Goal: Task Accomplishment & Management: Complete application form

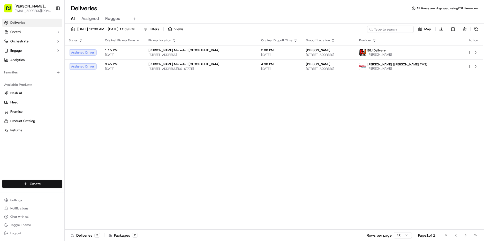
click at [27, 184] on html "[PERSON_NAME] Markets [EMAIL_ADDRESS][DOMAIN_NAME] Toggle Sidebar Deliveries Co…" at bounding box center [242, 120] width 484 height 241
click at [91, 194] on link "Delivery" at bounding box center [94, 193] width 58 height 9
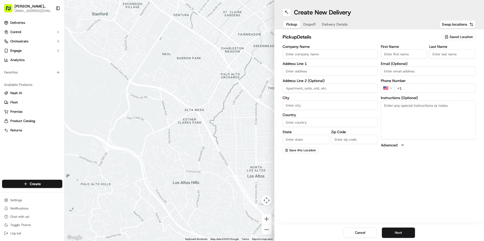
click at [451, 39] on div "Saved Location" at bounding box center [458, 37] width 34 height 6
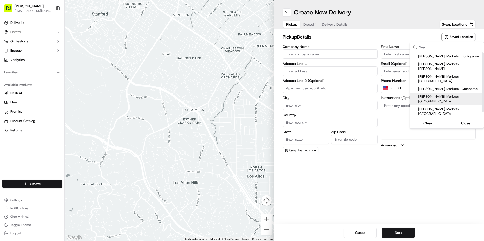
click at [450, 94] on span "[PERSON_NAME] Markets | [GEOGRAPHIC_DATA]" at bounding box center [450, 98] width 64 height 9
type input "[PERSON_NAME] Markets | [GEOGRAPHIC_DATA]"
type input "[STREET_ADDRESS][US_STATE]"
type input "[GEOGRAPHIC_DATA]"
type input "US"
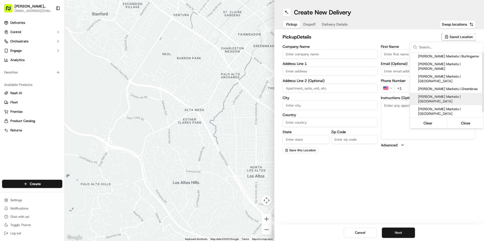
type input "CA"
type input "94306"
type input "Manager"
type input "[EMAIL_ADDRESS][DOMAIN_NAME]"
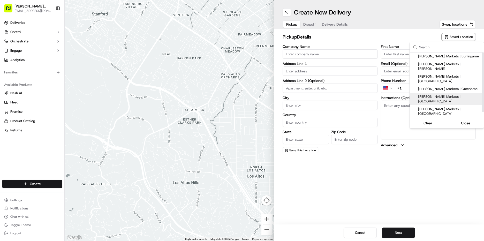
type input "[PHONE_NUMBER]"
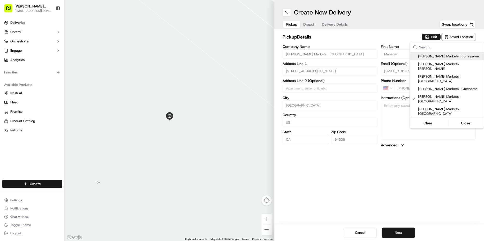
click at [431, 38] on html "[PERSON_NAME] Markets [EMAIL_ADDRESS][DOMAIN_NAME] Toggle Sidebar Deliveries Co…" at bounding box center [242, 120] width 484 height 241
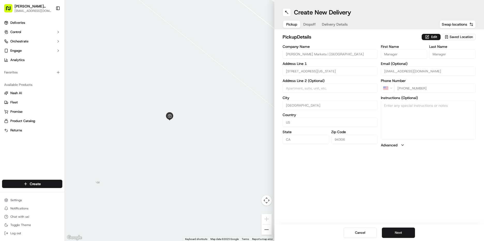
click at [431, 38] on button "Edit" at bounding box center [430, 37] width 19 height 6
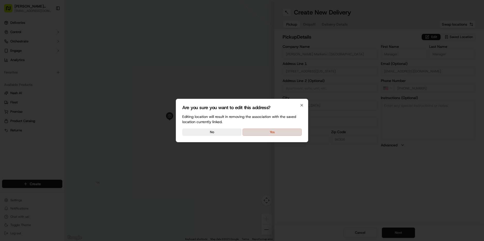
click at [276, 130] on button "Yes" at bounding box center [271, 131] width 59 height 7
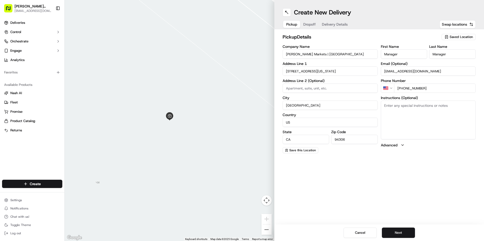
click at [428, 106] on textarea "Instructions (Optional)" at bounding box center [427, 119] width 95 height 39
type textarea "go to deli order #529 [PERSON_NAME]"
click at [400, 232] on button "Next" at bounding box center [398, 232] width 33 height 10
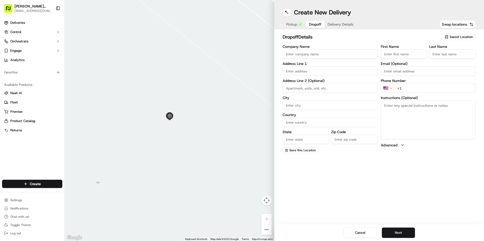
click at [408, 52] on input "First Name" at bounding box center [403, 53] width 46 height 9
type input "[PERSON_NAME]"
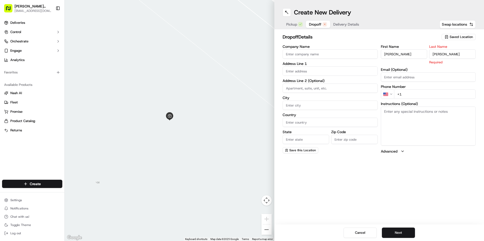
type input "[PERSON_NAME]"
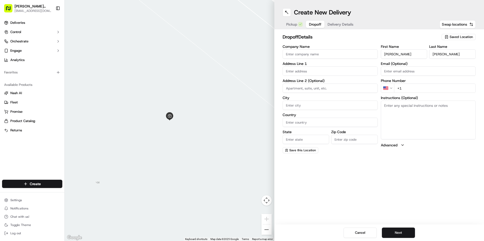
type input "[PERSON_NAME]"
click at [428, 87] on input "+1" at bounding box center [435, 87] width 82 height 9
type input "[PHONE_NUMBER]"
click at [412, 112] on textarea "Instructions (Optional)" at bounding box center [427, 119] width 95 height 39
type textarea "call when arrive"
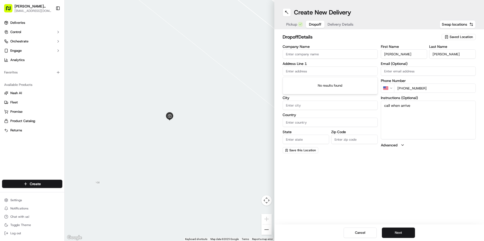
click at [307, 72] on input "text" at bounding box center [329, 70] width 95 height 9
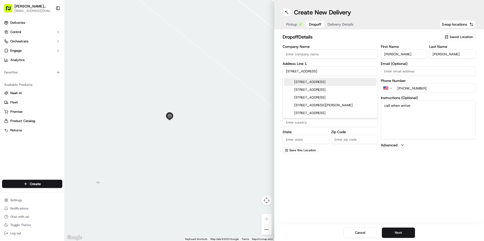
click at [304, 83] on div "[STREET_ADDRESS]" at bounding box center [330, 82] width 92 height 8
type input "[STREET_ADDRESS]"
type input "Mountain View"
type input "[GEOGRAPHIC_DATA]"
type input "CA"
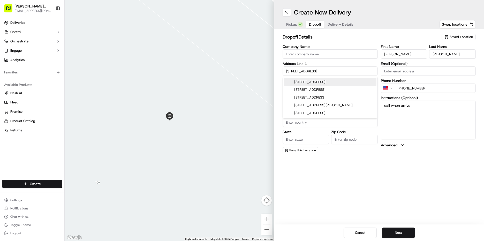
type input "94040"
type input "[STREET_ADDRESS]"
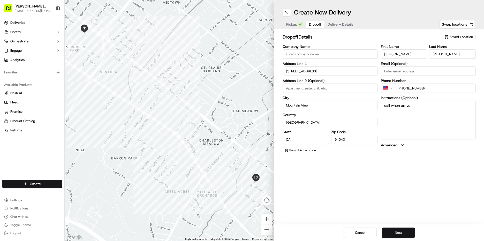
click at [401, 234] on button "Next" at bounding box center [398, 232] width 33 height 10
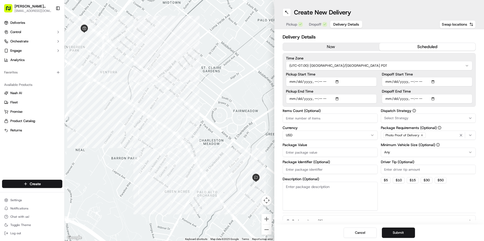
click at [422, 49] on button "scheduled" at bounding box center [427, 47] width 96 height 8
click at [292, 80] on input "Pickup Start Time" at bounding box center [331, 81] width 91 height 9
click at [298, 82] on input "Pickup Start Time" at bounding box center [331, 81] width 91 height 9
click at [313, 80] on input "Pickup Start Time" at bounding box center [331, 81] width 91 height 9
type input "[DATE]T09:40"
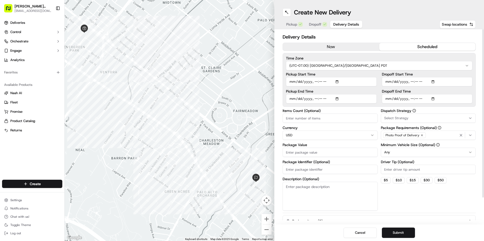
click at [293, 101] on input "Pickup End Time" at bounding box center [331, 98] width 91 height 9
click at [314, 99] on input "Pickup End Time" at bounding box center [331, 98] width 91 height 9
type input "[DATE]T10:10"
click at [391, 81] on input "Dropoff Start Time" at bounding box center [427, 81] width 91 height 9
click at [410, 81] on input "Dropoff Start Time" at bounding box center [427, 81] width 91 height 9
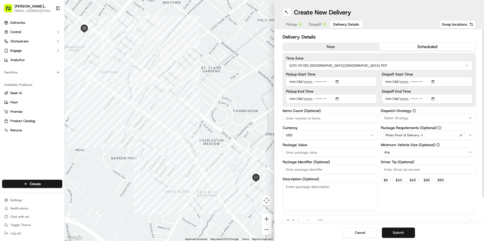
click at [422, 82] on input "Dropoff Start Time" at bounding box center [427, 81] width 91 height 9
type input "[DATE]T10:00"
click at [388, 99] on input "Dropoff End Time" at bounding box center [427, 98] width 91 height 9
click at [410, 99] on input "Dropoff End Time" at bounding box center [427, 98] width 91 height 9
type input "[DATE]T10:30"
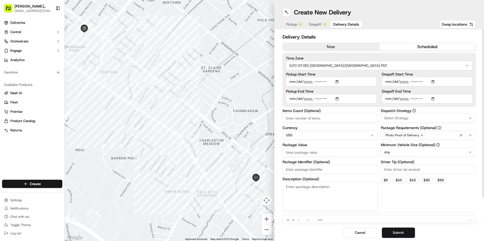
click at [419, 119] on div "Select Strategy" at bounding box center [428, 118] width 92 height 5
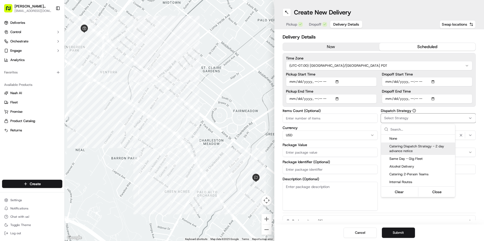
click at [411, 150] on span "Catering Dispatch Strategy - 2 day advance notice" at bounding box center [421, 148] width 64 height 9
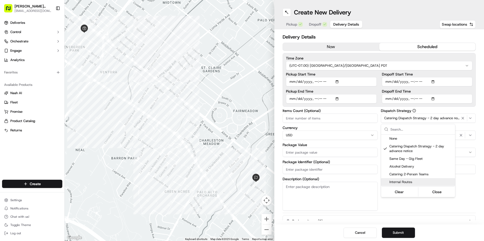
click at [472, 200] on html "[PERSON_NAME] Markets [EMAIL_ADDRESS][DOMAIN_NAME] Toggle Sidebar Deliveries Co…" at bounding box center [242, 120] width 484 height 241
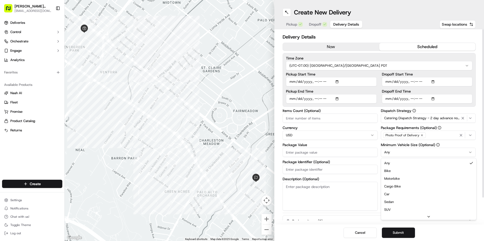
click at [401, 151] on html "[PERSON_NAME] Markets [EMAIL_ADDRESS][DOMAIN_NAME] Toggle Sidebar Deliveries Co…" at bounding box center [242, 120] width 484 height 241
click at [302, 152] on input "Package Value" at bounding box center [329, 151] width 95 height 9
type input "235"
click at [404, 235] on button "Submit" at bounding box center [398, 232] width 33 height 10
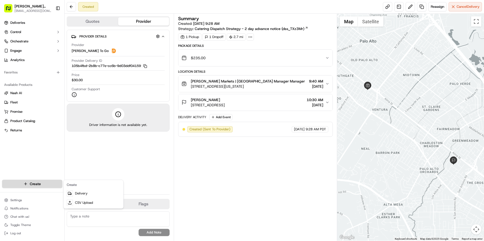
click at [35, 184] on html "[PERSON_NAME] Markets [EMAIL_ADDRESS][DOMAIN_NAME] Toggle Sidebar Deliveries Co…" at bounding box center [242, 120] width 484 height 241
click at [89, 193] on link "Delivery" at bounding box center [94, 193] width 58 height 9
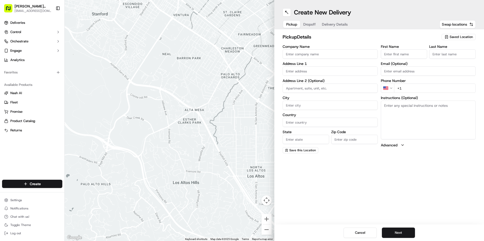
click at [460, 36] on span "Saved Location" at bounding box center [460, 37] width 23 height 5
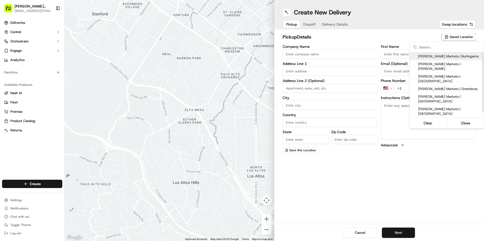
click at [451, 57] on span "[PERSON_NAME] Markets | Burlingame" at bounding box center [450, 56] width 64 height 5
type input "[PERSON_NAME] Markets | Burlingame"
type input "[STREET_ADDRESS][PERSON_NAME]"
type input "Burlingame"
type input "US"
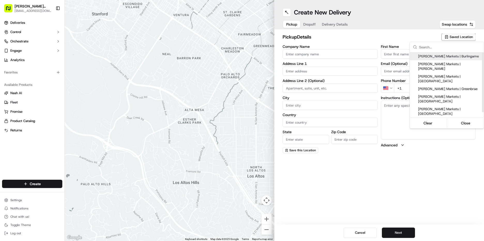
type input "CA"
type input "94010"
type input "Manager"
type input "[EMAIL_ADDRESS][DOMAIN_NAME]"
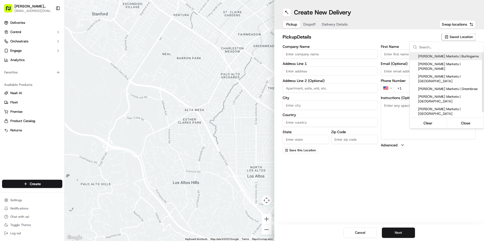
type input "[PHONE_NUMBER]"
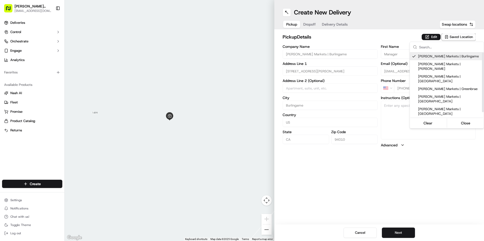
click at [434, 37] on html "[PERSON_NAME] Markets [EMAIL_ADDRESS][DOMAIN_NAME] Toggle Sidebar Deliveries Co…" at bounding box center [242, 120] width 484 height 241
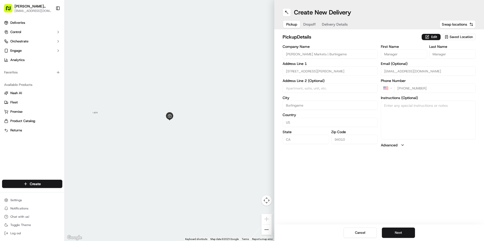
click at [434, 37] on button "Edit" at bounding box center [430, 37] width 19 height 6
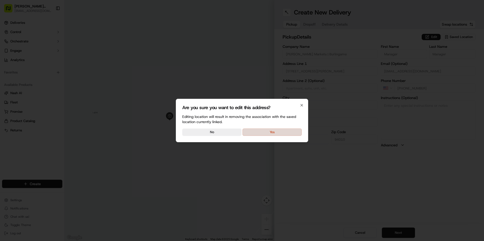
drag, startPoint x: 255, startPoint y: 127, endPoint x: 259, endPoint y: 130, distance: 4.6
click at [256, 127] on div "Are you sure you want to edit this address? Editing location will result in rem…" at bounding box center [242, 120] width 132 height 43
click at [259, 130] on button "Yes" at bounding box center [271, 131] width 59 height 7
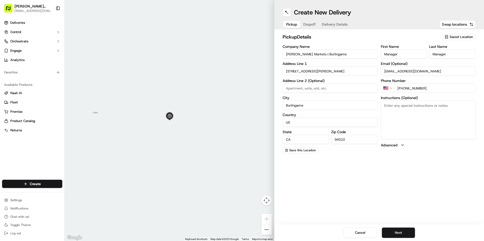
click at [385, 120] on textarea "Instructions (Optional)" at bounding box center [427, 119] width 95 height 39
click at [419, 125] on textarea "go to deli order #530 [PERSON_NAME]" at bounding box center [427, 119] width 95 height 39
type textarea "go to deli order #530 [PERSON_NAME]"
click at [408, 235] on button "Next" at bounding box center [398, 232] width 33 height 10
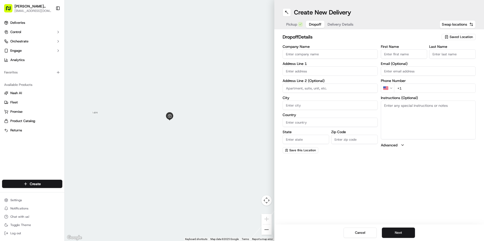
click at [399, 50] on input "First Name" at bounding box center [403, 53] width 46 height 9
type input "[PERSON_NAME]"
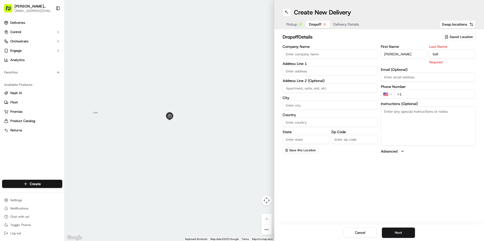
type input "Self"
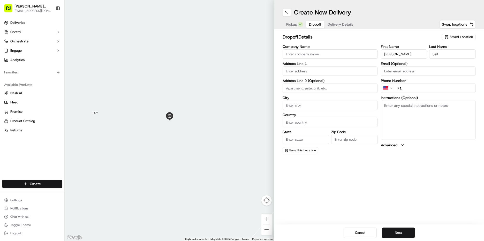
click at [407, 95] on div "First Name [PERSON_NAME] Last Name Self Email (Optional) Phone Number US +1 Ins…" at bounding box center [427, 99] width 95 height 108
type input "[PHONE_NUMBER]"
click at [410, 117] on textarea "Instructions (Optional)" at bounding box center [427, 119] width 95 height 39
click at [431, 123] on textarea "Instructions (Optional)" at bounding box center [427, 119] width 95 height 39
paste textarea "Please deliver to Suite 410 (4th Floor). Either [PERSON_NAME] or [PERSON_NAME] …"
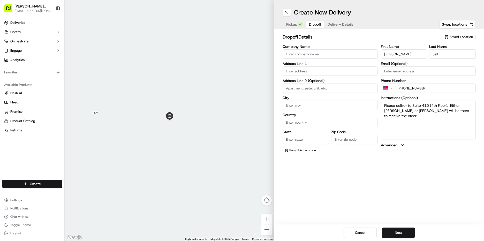
type textarea "Please deliver to Suite 410 (4th Floor). Either [PERSON_NAME] or [PERSON_NAME] …"
click at [302, 71] on input "text" at bounding box center [329, 70] width 95 height 9
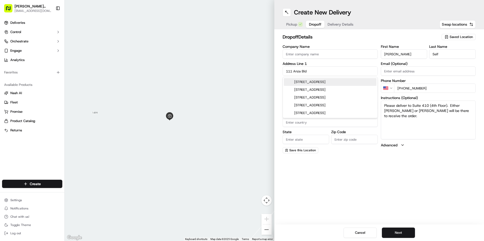
click at [308, 83] on div "[STREET_ADDRESS]" at bounding box center [330, 82] width 92 height 8
type input "[PERSON_NAME][GEOGRAPHIC_DATA], [STREET_ADDRESS]"
type input "Burlingame"
type input "[GEOGRAPHIC_DATA]"
type input "CA"
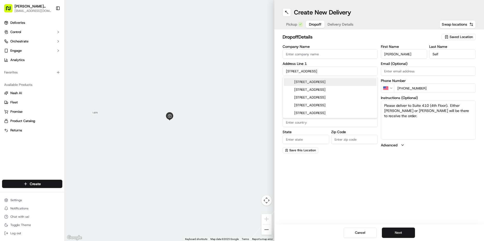
type input "94010"
type input "[STREET_ADDRESS]"
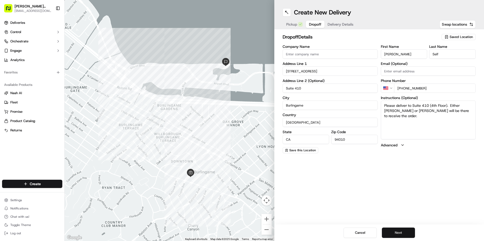
type input "Suite 410"
click at [404, 234] on button "Next" at bounding box center [398, 232] width 33 height 10
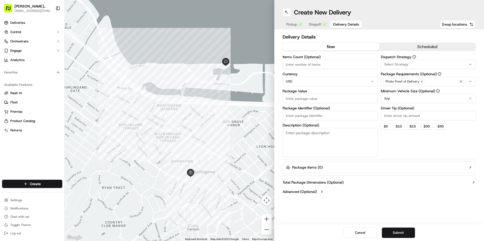
click at [404, 45] on button "scheduled" at bounding box center [427, 47] width 96 height 8
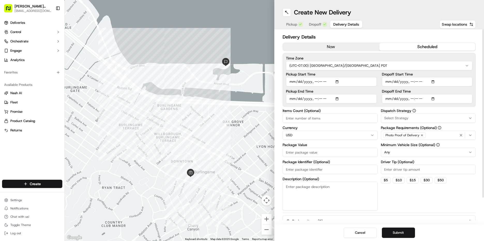
click at [296, 84] on input "Pickup Start Time" at bounding box center [331, 81] width 91 height 9
click at [313, 83] on input "Pickup Start Time" at bounding box center [331, 81] width 91 height 9
click at [294, 83] on input "Pickup Start Time" at bounding box center [331, 81] width 91 height 9
click at [312, 81] on input "Pickup Start Time" at bounding box center [331, 81] width 91 height 9
type input "[DATE]T11:15"
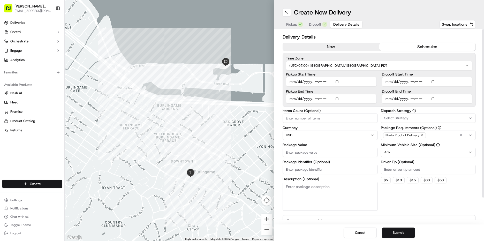
click at [292, 102] on input "Pickup End Time" at bounding box center [331, 98] width 91 height 9
click at [315, 98] on input "Pickup End Time" at bounding box center [331, 98] width 91 height 9
type input "[DATE]T11:45"
click at [386, 81] on input "Dropoff Start Time" at bounding box center [427, 81] width 91 height 9
click at [413, 82] on input "Dropoff Start Time" at bounding box center [427, 81] width 91 height 9
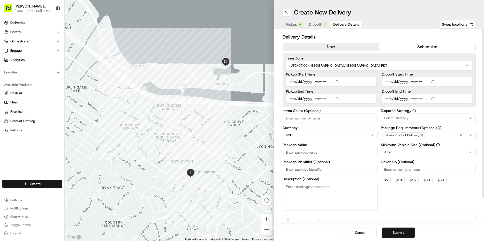
click at [411, 83] on input "Dropoff Start Time" at bounding box center [427, 81] width 91 height 9
type input "[DATE]T11:30"
click at [387, 99] on input "Dropoff End Time" at bounding box center [427, 98] width 91 height 9
click at [402, 100] on input "Dropoff End Time" at bounding box center [427, 98] width 91 height 9
click at [411, 98] on input "Dropoff End Time" at bounding box center [427, 98] width 91 height 9
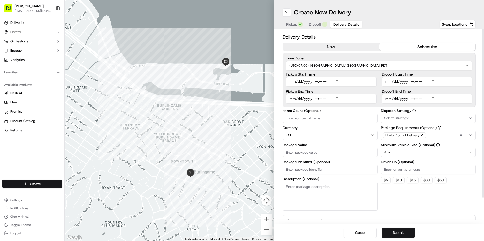
type input "[DATE]T12:00"
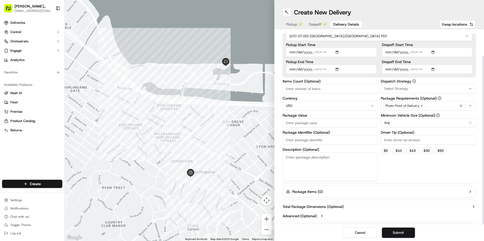
scroll to position [30, 0]
click at [437, 86] on div "Select Strategy" at bounding box center [428, 88] width 92 height 5
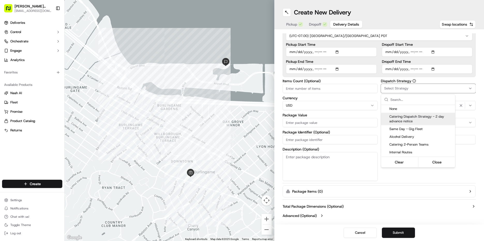
click at [430, 121] on span "Catering Dispatch Strategy - 2 day advance notice" at bounding box center [421, 118] width 64 height 9
click at [467, 177] on html "[PERSON_NAME] Markets [EMAIL_ADDRESS][DOMAIN_NAME] Toggle Sidebar Deliveries Co…" at bounding box center [242, 120] width 484 height 241
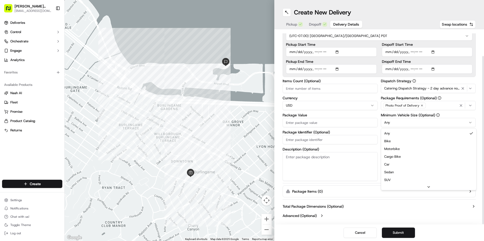
click at [396, 122] on html "[PERSON_NAME] Markets [EMAIL_ADDRESS][DOMAIN_NAME] Toggle Sidebar Deliveries Co…" at bounding box center [242, 120] width 484 height 241
click at [438, 167] on div "Dispatch Strategy Catering Dispatch Strategy - 2 day advance notice Package Req…" at bounding box center [427, 130] width 95 height 102
click at [394, 143] on input "Driver Tip (Optional)" at bounding box center [427, 139] width 95 height 9
type input "24.50"
click at [304, 125] on input "Package Value" at bounding box center [329, 122] width 95 height 9
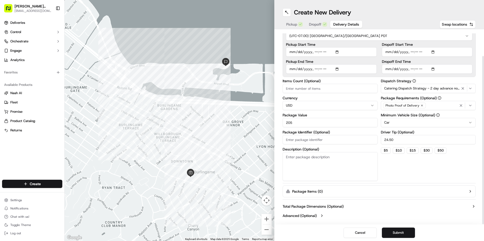
type input "205"
click at [442, 161] on div "Dispatch Strategy Catering Dispatch Strategy - 2 day advance notice Package Req…" at bounding box center [427, 130] width 95 height 102
click at [399, 234] on button "Submit" at bounding box center [398, 232] width 33 height 10
